Goal: Transaction & Acquisition: Download file/media

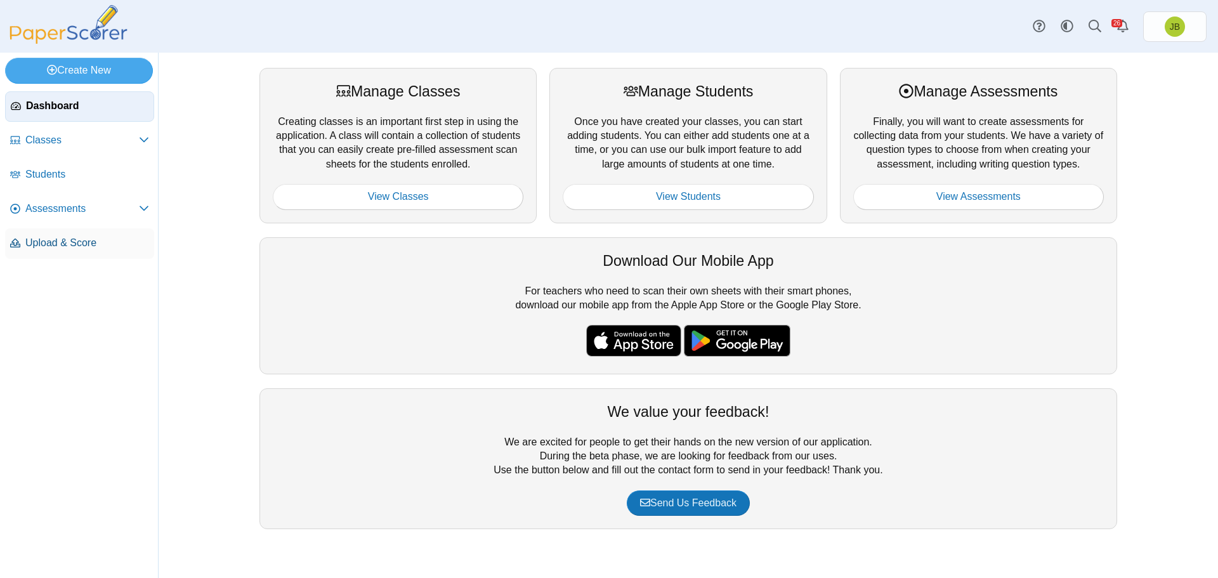
click at [67, 246] on span "Upload & Score" at bounding box center [87, 243] width 124 height 14
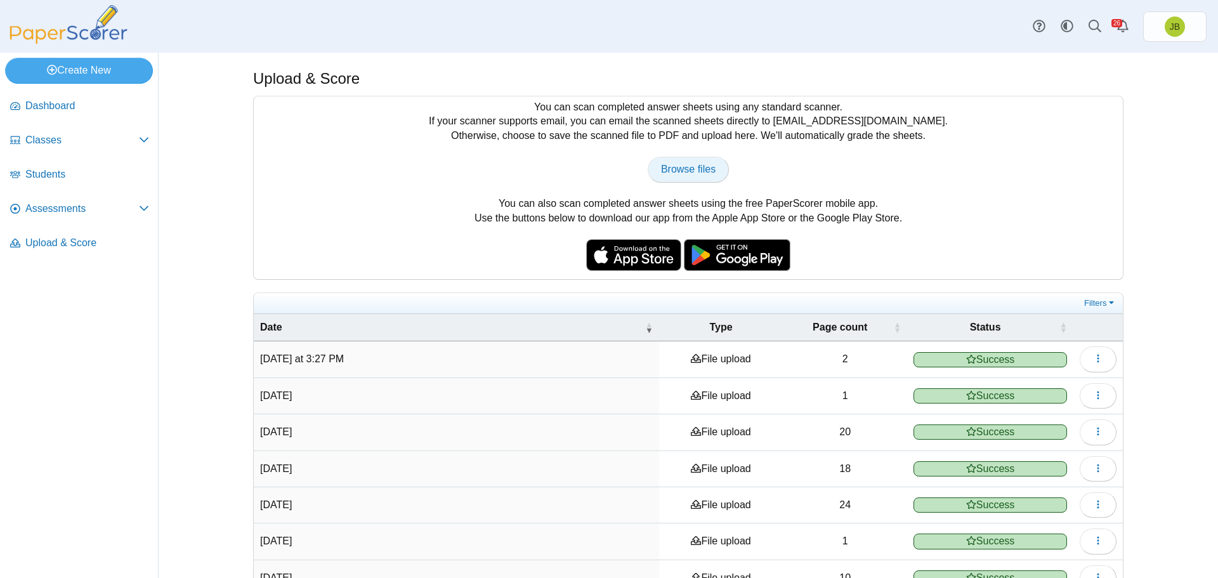
click at [696, 172] on span "Browse files" at bounding box center [688, 169] width 55 height 11
type input "**********"
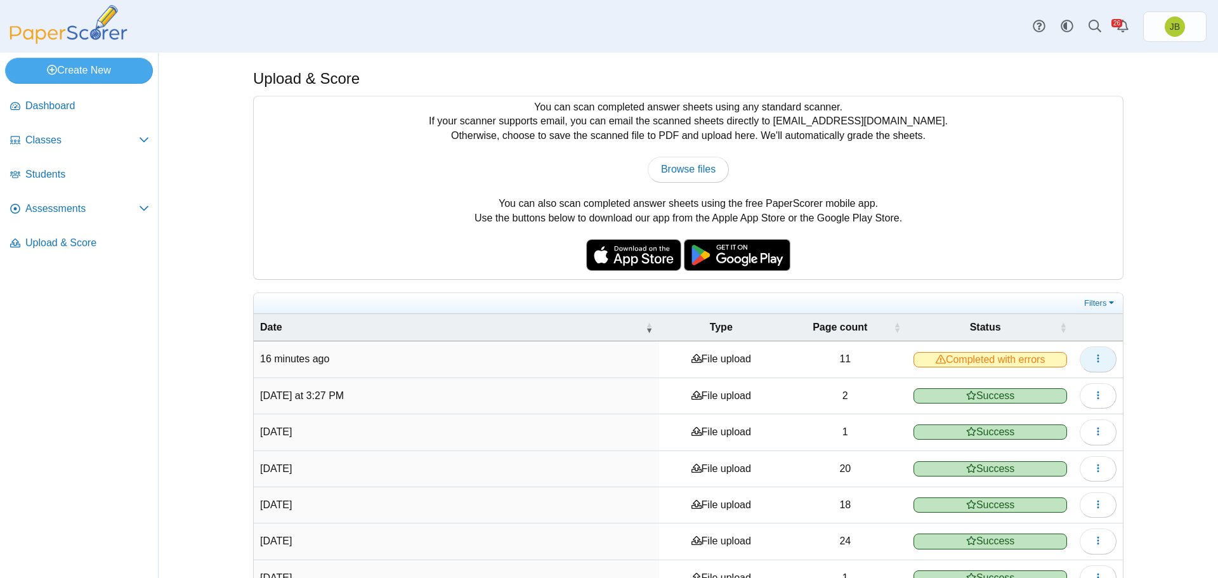
click at [1093, 360] on icon "button" at bounding box center [1098, 358] width 10 height 10
click at [1020, 388] on link "View scanned pages" at bounding box center [1036, 387] width 152 height 19
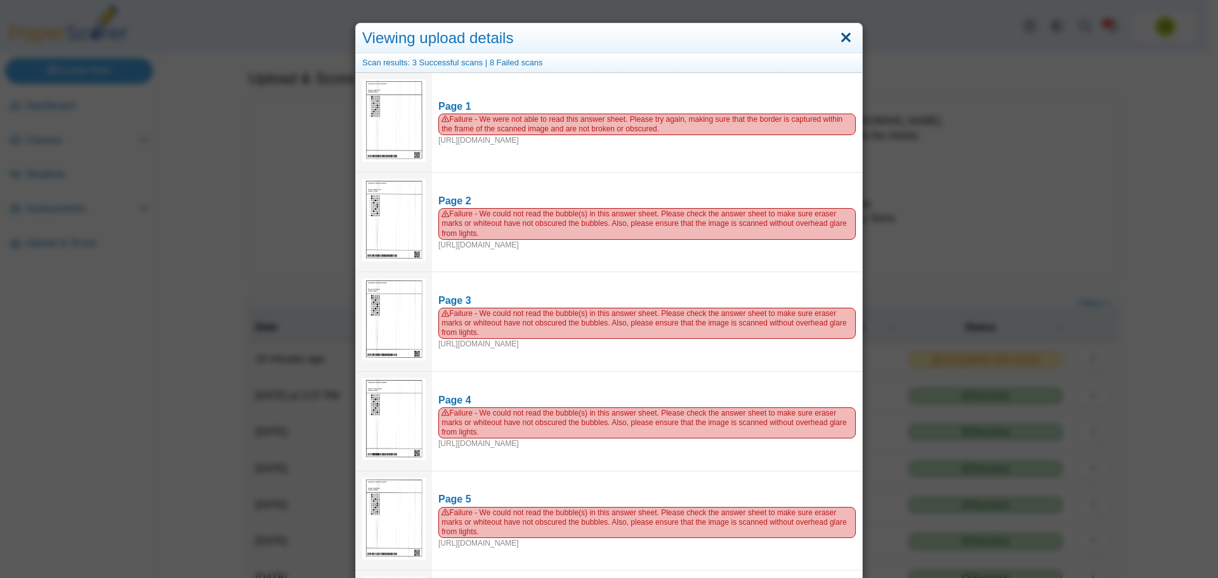
click at [845, 36] on link "Close" at bounding box center [846, 38] width 20 height 22
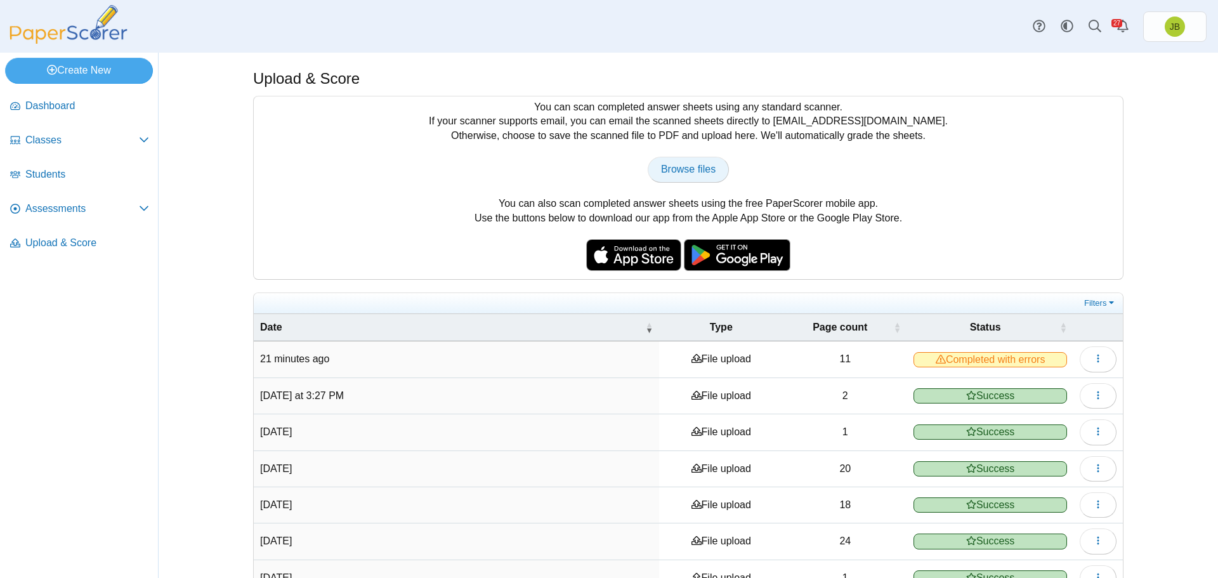
click at [679, 173] on span "Browse files" at bounding box center [688, 169] width 55 height 11
type input "**********"
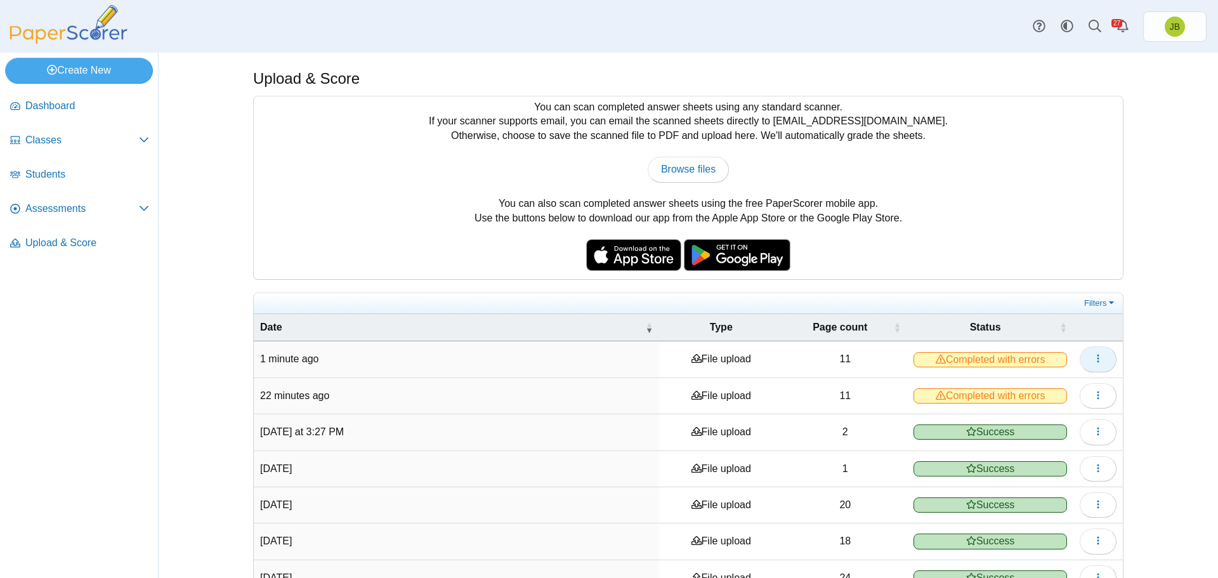
click at [1098, 361] on icon "button" at bounding box center [1098, 358] width 10 height 10
click at [1022, 385] on link "View scanned pages" at bounding box center [1036, 387] width 152 height 19
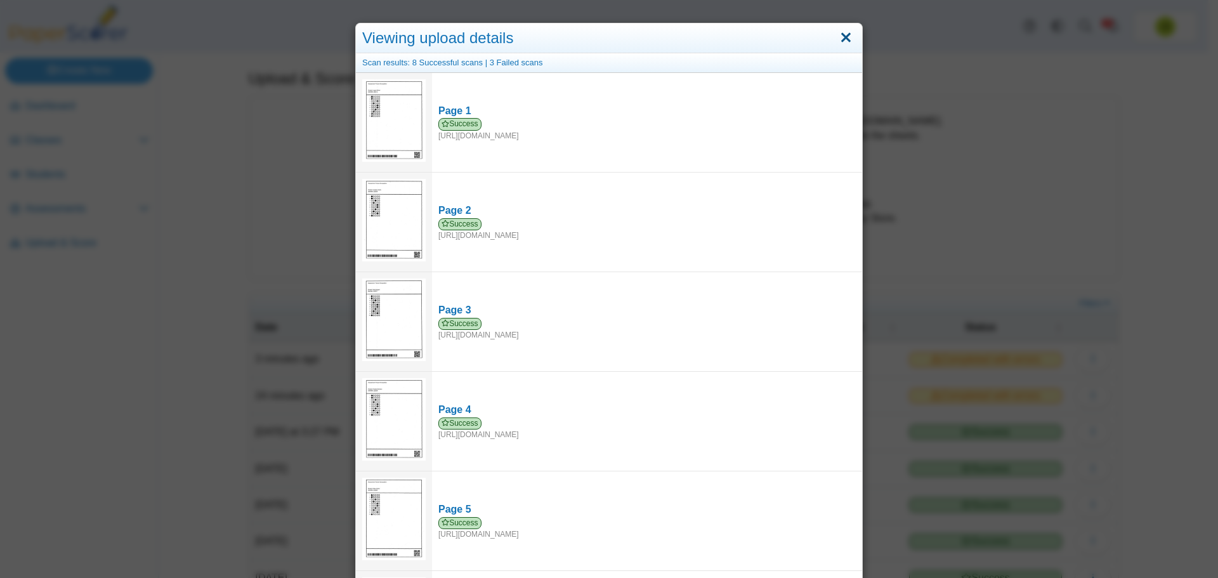
click at [848, 36] on link "Close" at bounding box center [846, 38] width 20 height 22
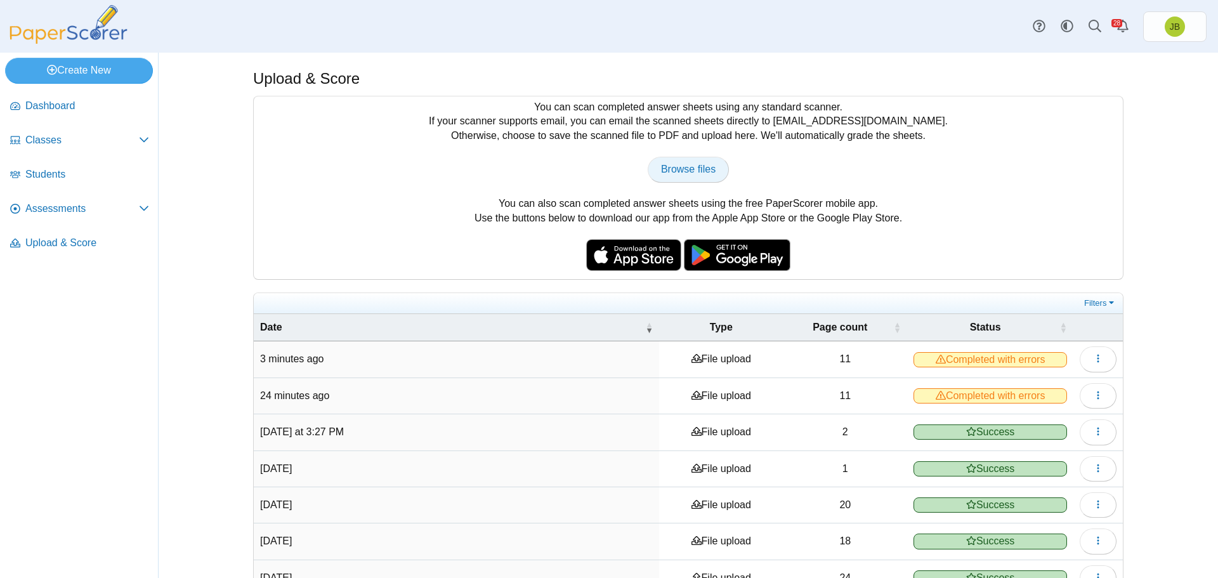
click at [688, 164] on span "Browse files" at bounding box center [688, 169] width 55 height 11
type input "**********"
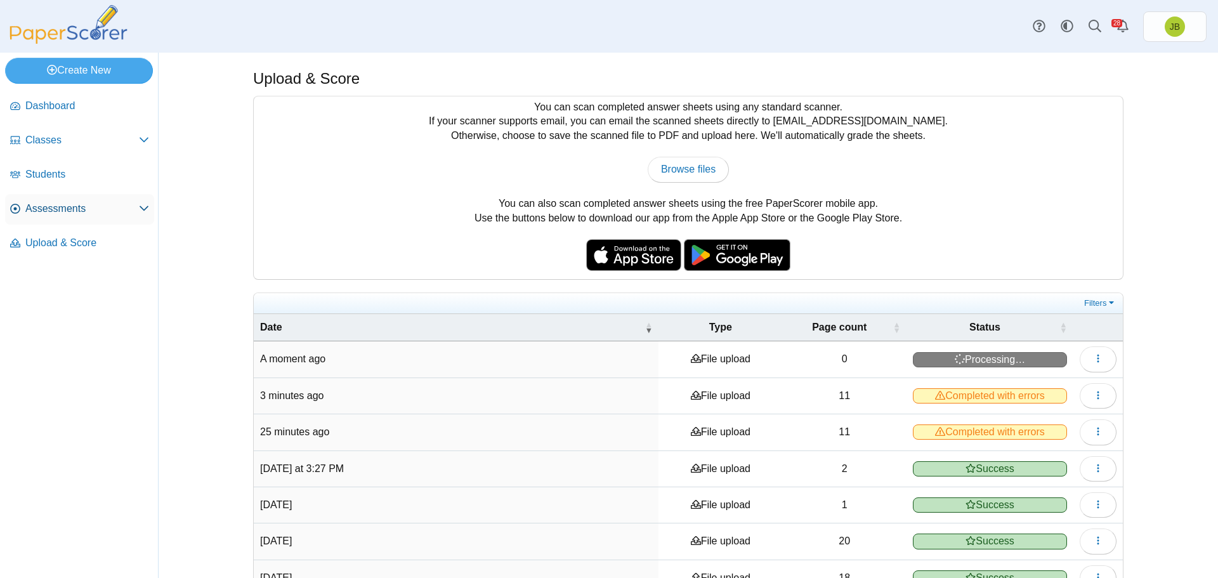
click at [143, 211] on icon at bounding box center [144, 208] width 10 height 10
click at [43, 208] on span "Assessments" at bounding box center [82, 209] width 114 height 14
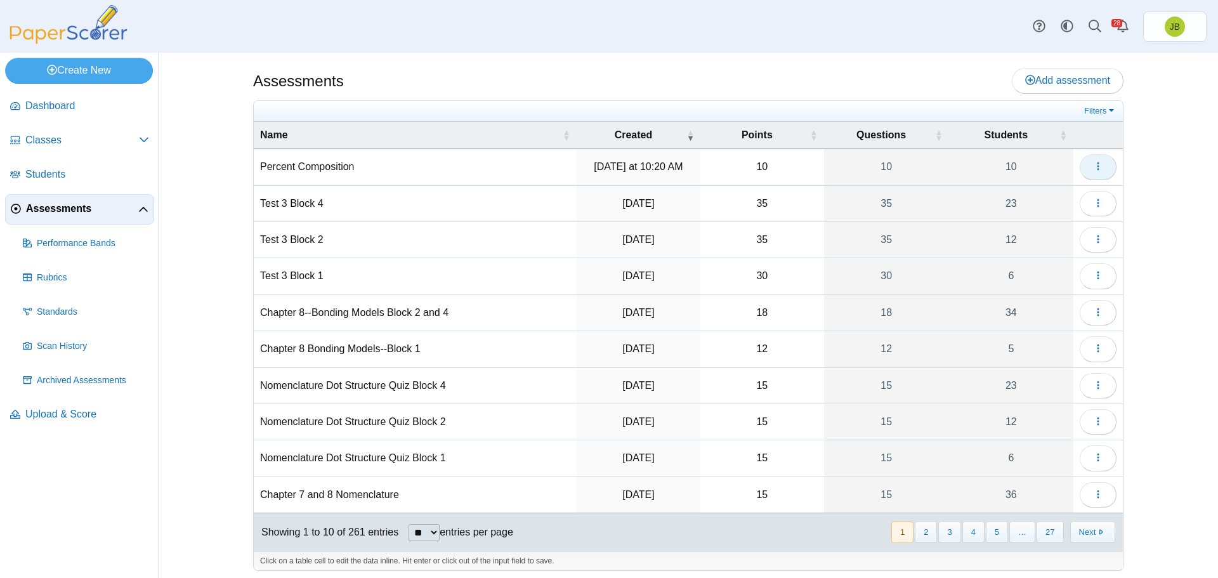
click at [1095, 173] on button "button" at bounding box center [1098, 166] width 37 height 25
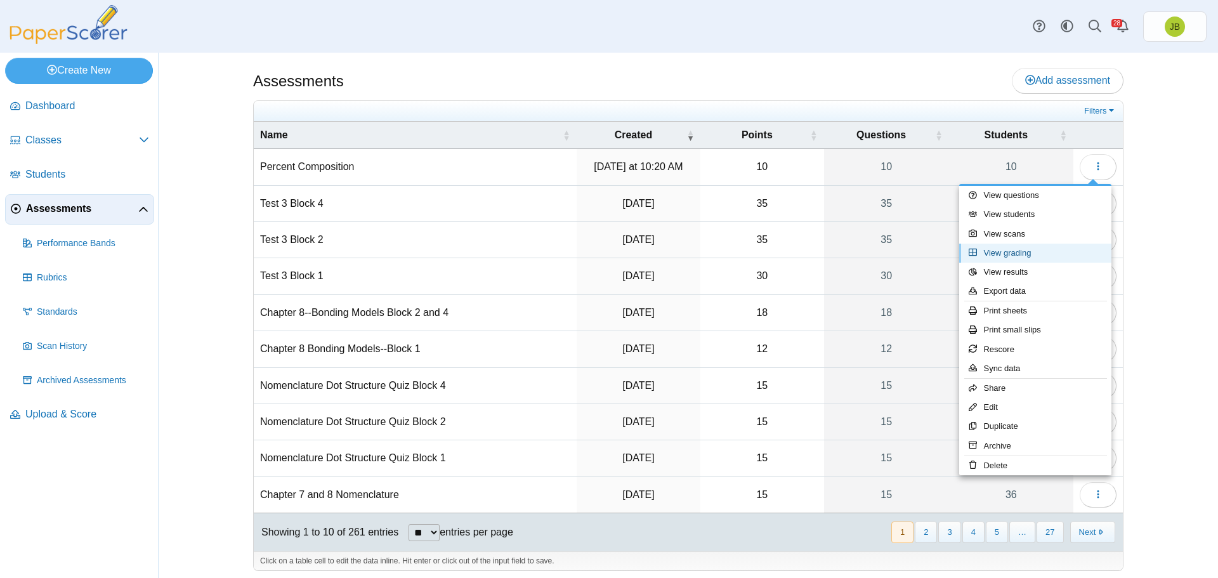
click at [1004, 250] on link "View grading" at bounding box center [1036, 253] width 152 height 19
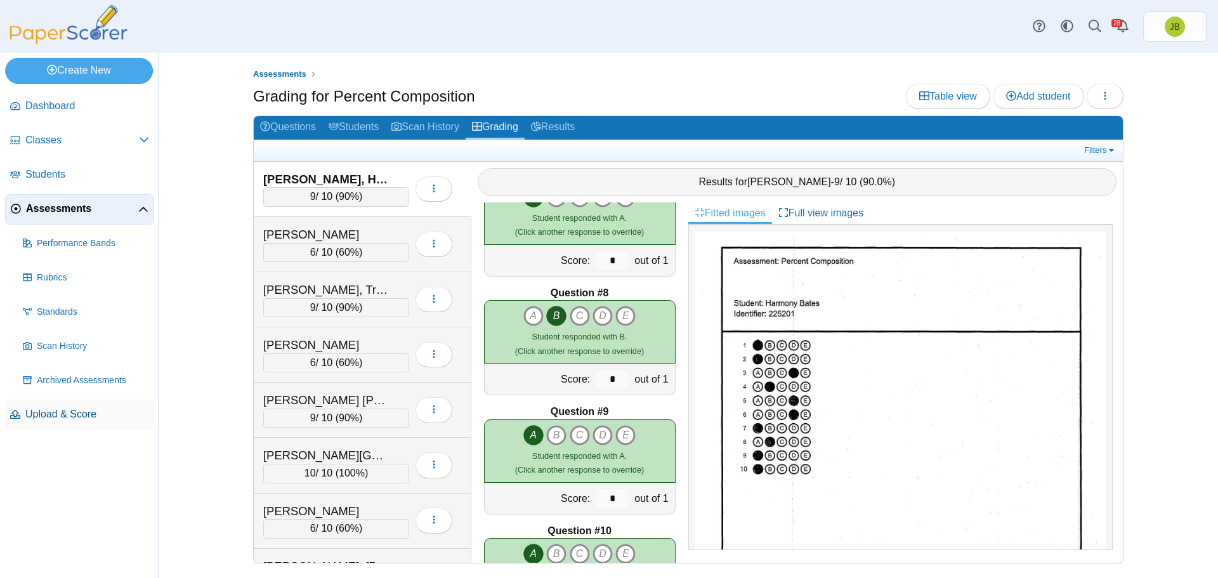
click at [55, 419] on span "Upload & Score" at bounding box center [87, 414] width 124 height 14
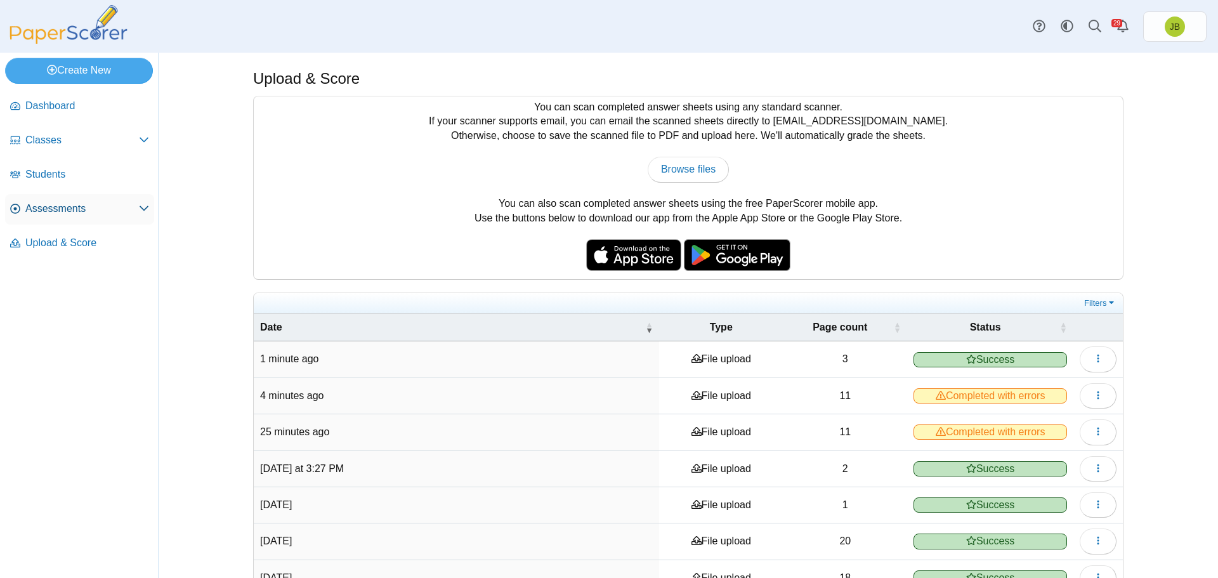
click at [51, 210] on span "Assessments" at bounding box center [82, 209] width 114 height 14
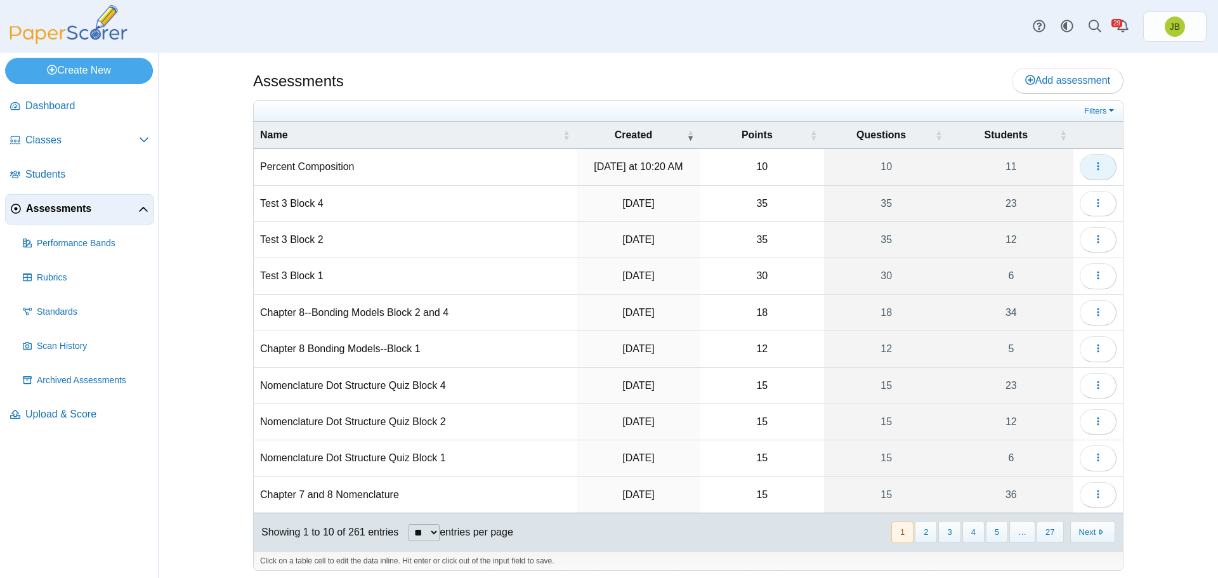
click at [1103, 170] on button "button" at bounding box center [1098, 166] width 37 height 25
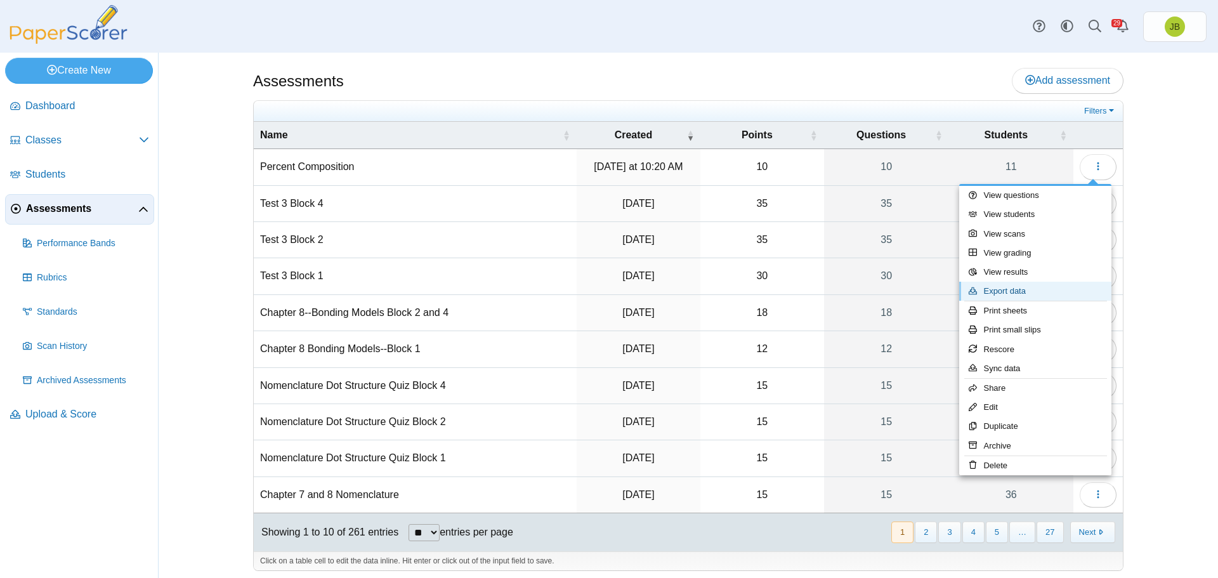
click at [991, 287] on link "Export data" at bounding box center [1036, 291] width 152 height 19
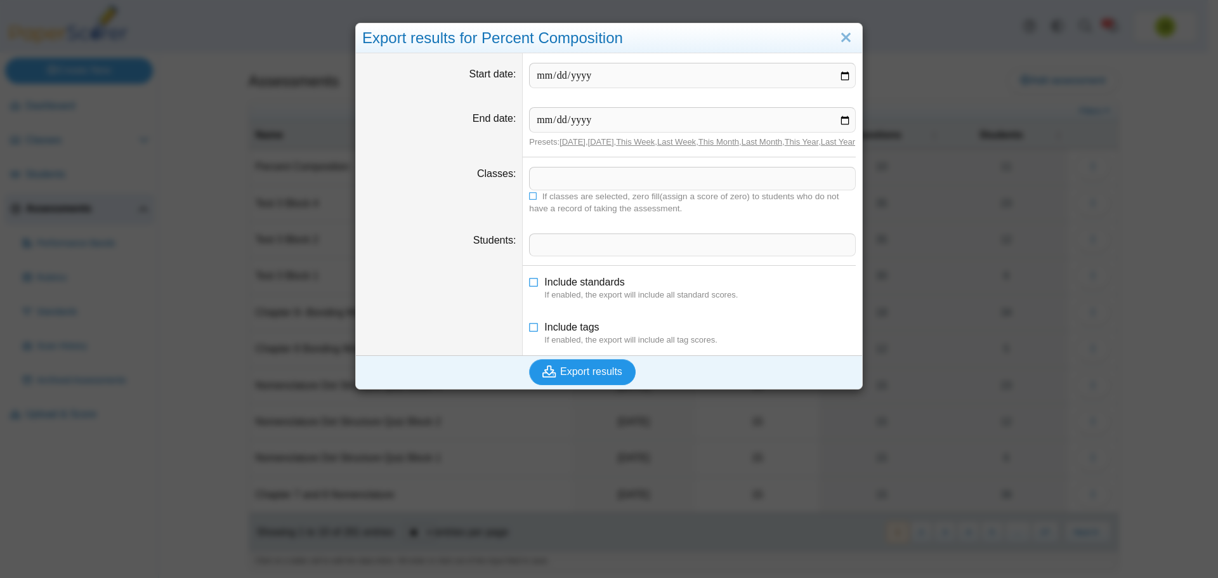
click at [584, 377] on span "Export results" at bounding box center [591, 371] width 62 height 11
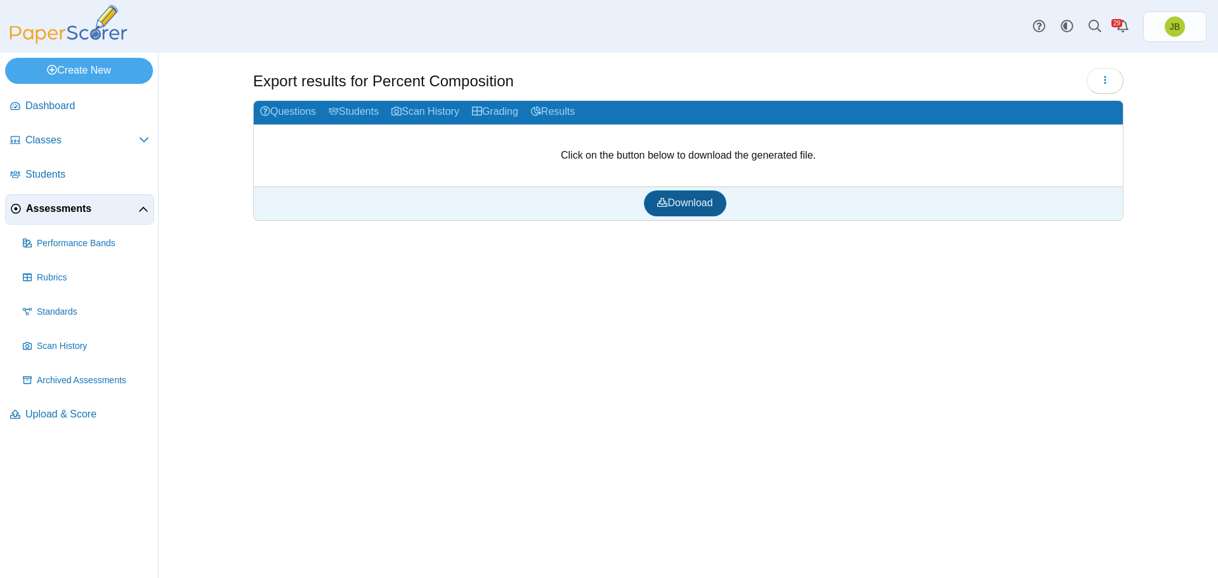
click at [686, 206] on span "Download" at bounding box center [684, 202] width 55 height 11
